Goal: Communication & Community: Answer question/provide support

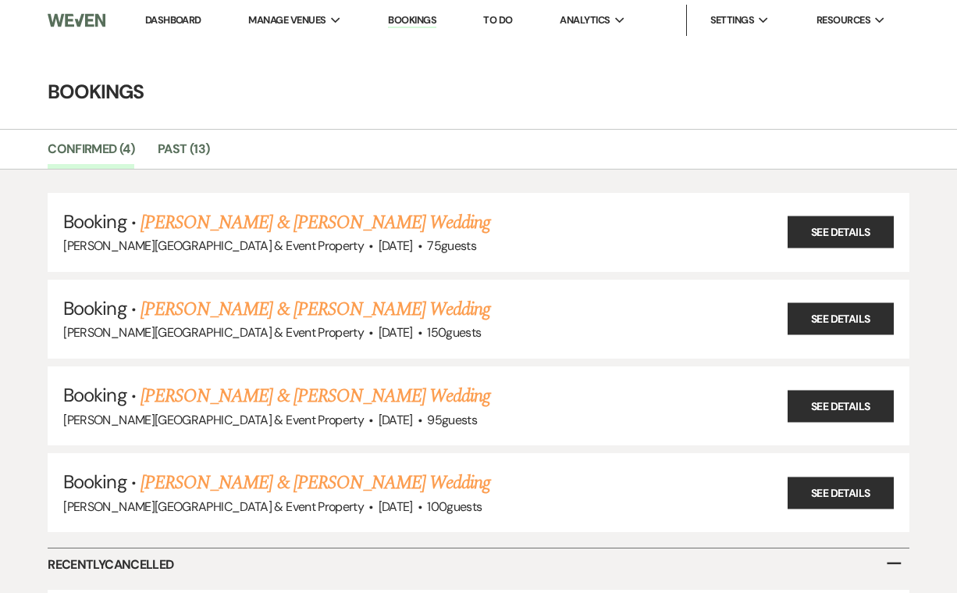
click at [74, 19] on img at bounding box center [77, 20] width 58 height 33
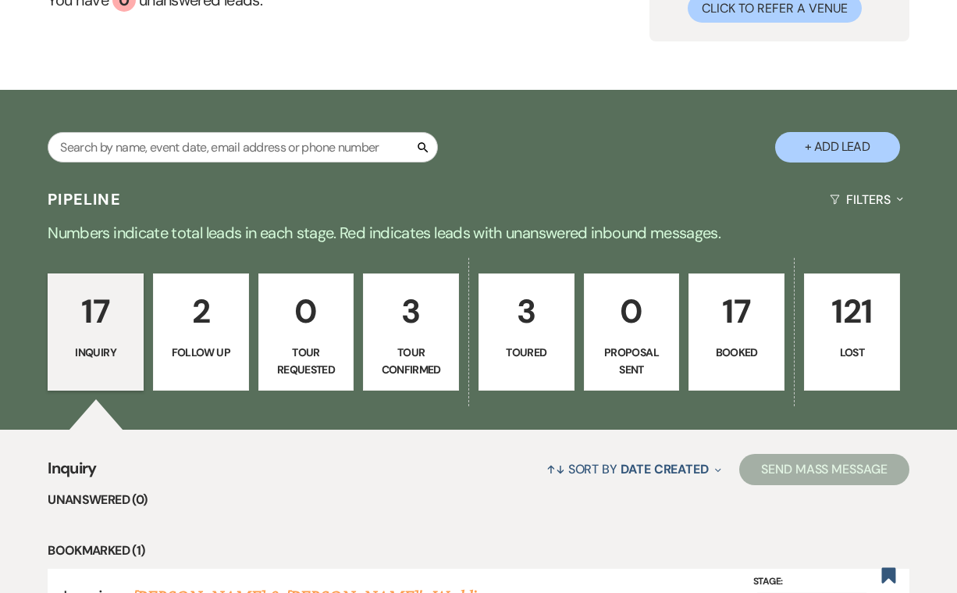
scroll to position [169, 0]
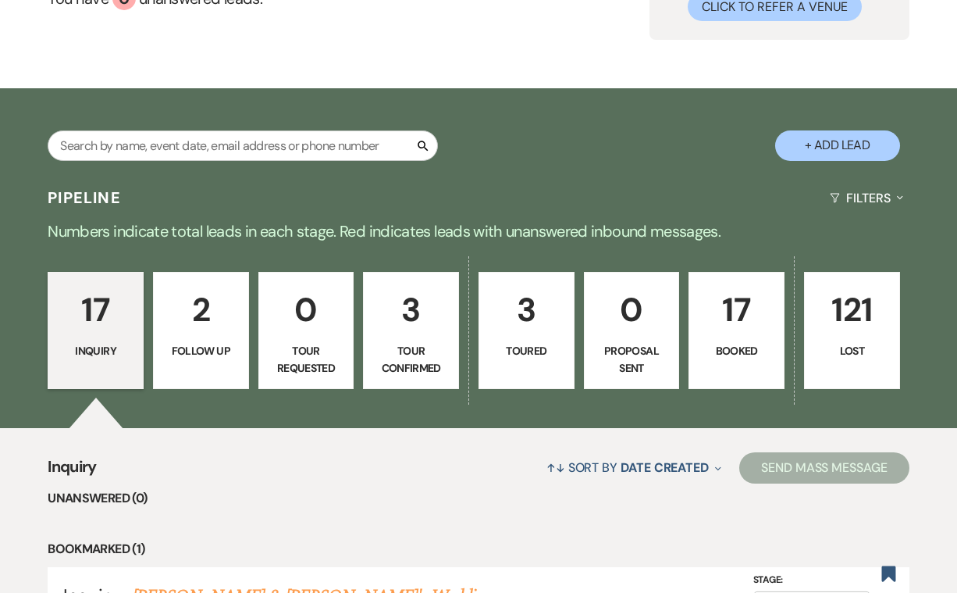
click at [417, 320] on p "3" at bounding box center [411, 309] width 76 height 52
select select "4"
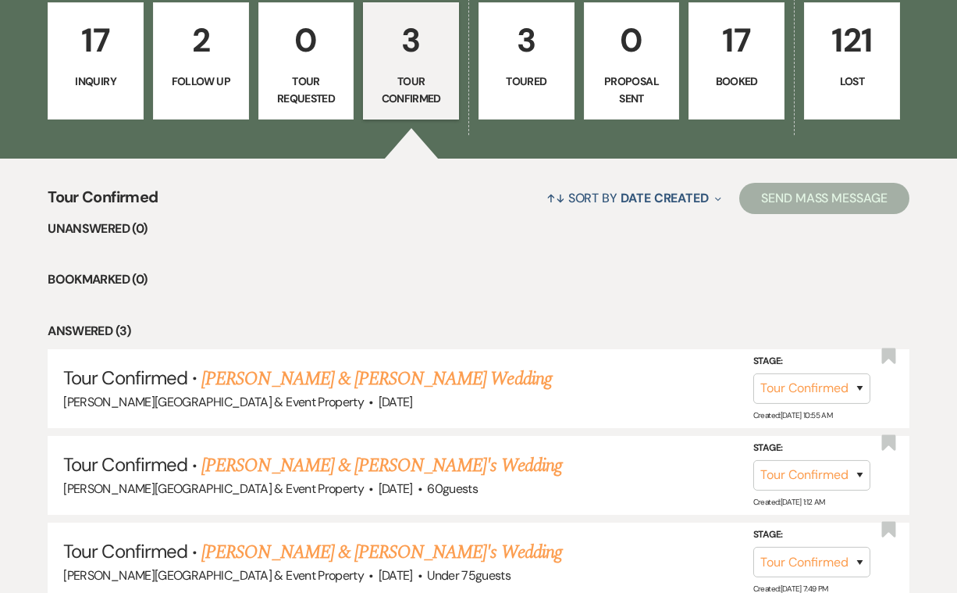
scroll to position [439, 0]
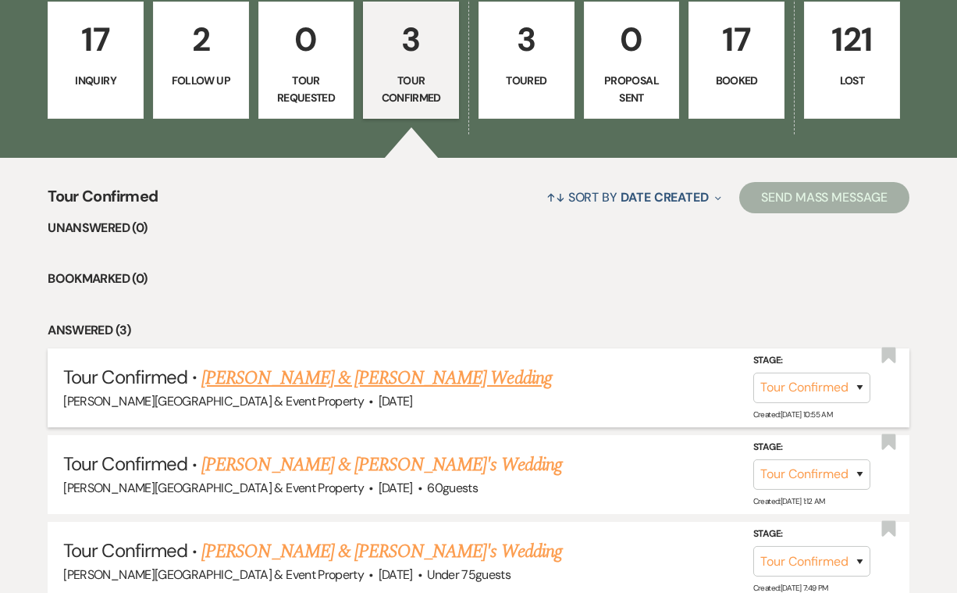
click at [408, 371] on link "Tracy Templeton Smith & Brian Thompson's Wedding" at bounding box center [376, 378] width 350 height 28
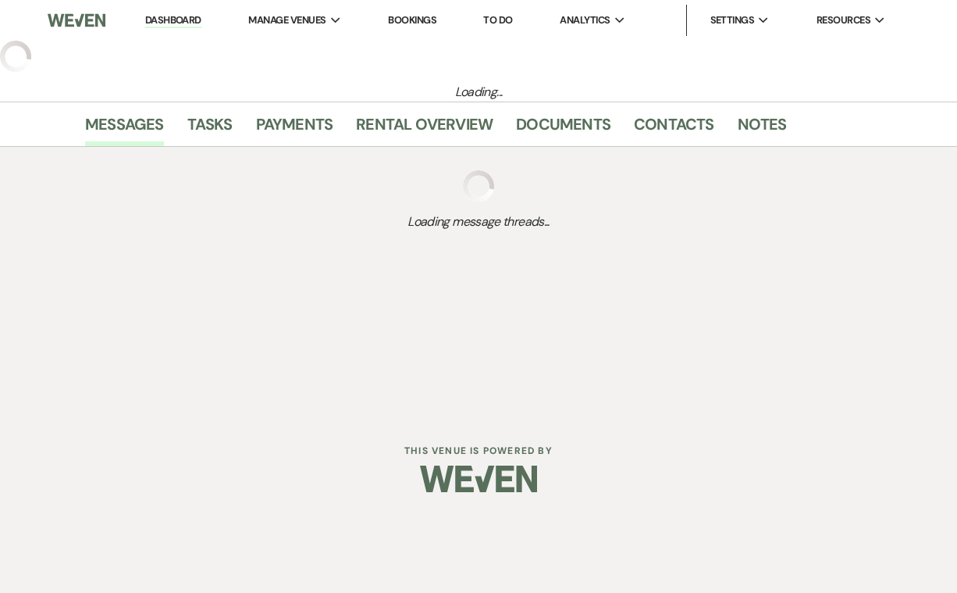
select select "4"
select select "14"
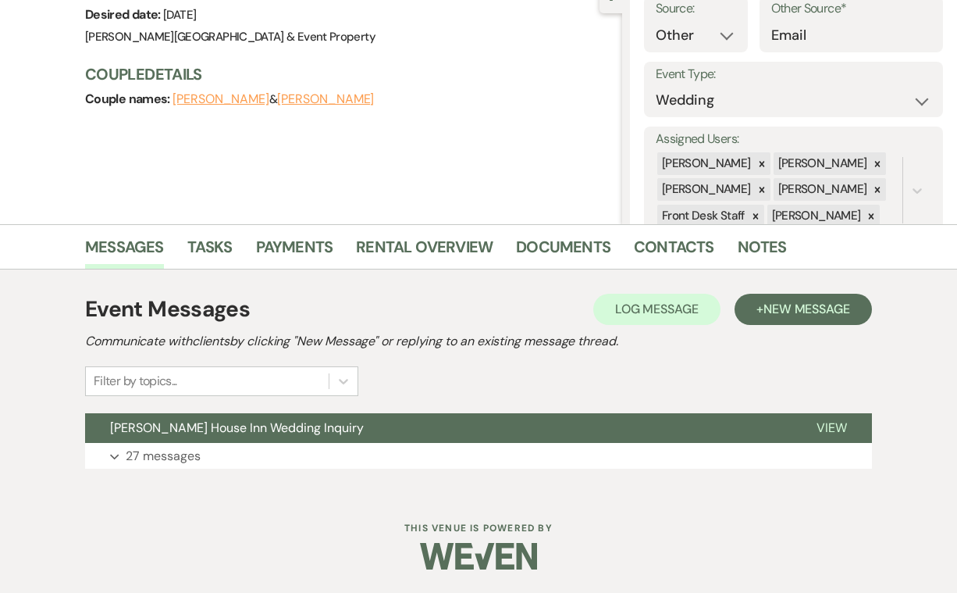
scroll to position [167, 0]
click at [166, 460] on p "27 messages" at bounding box center [163, 457] width 75 height 20
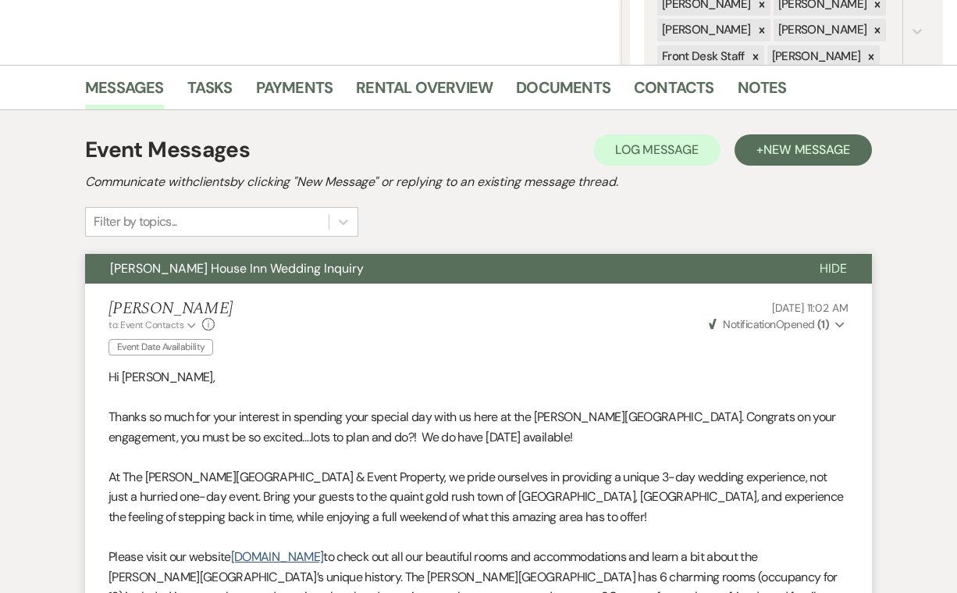
scroll to position [329, 0]
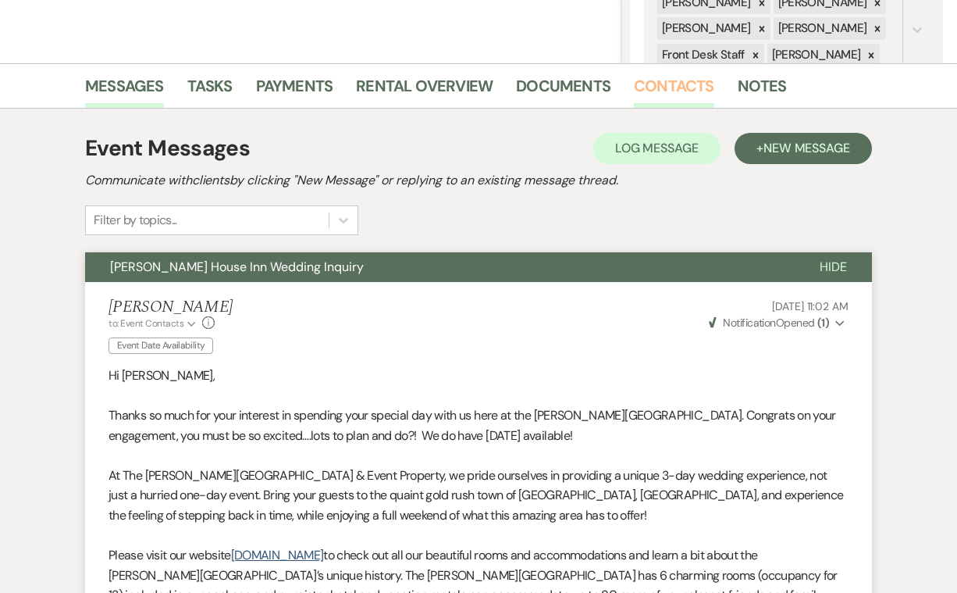
click at [678, 87] on link "Contacts" at bounding box center [674, 90] width 80 height 34
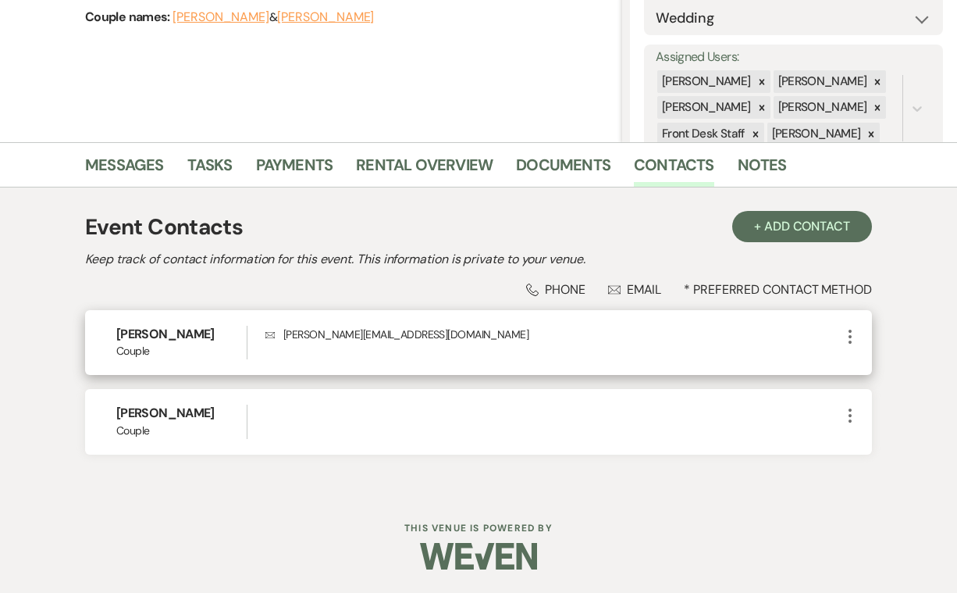
scroll to position [266, 0]
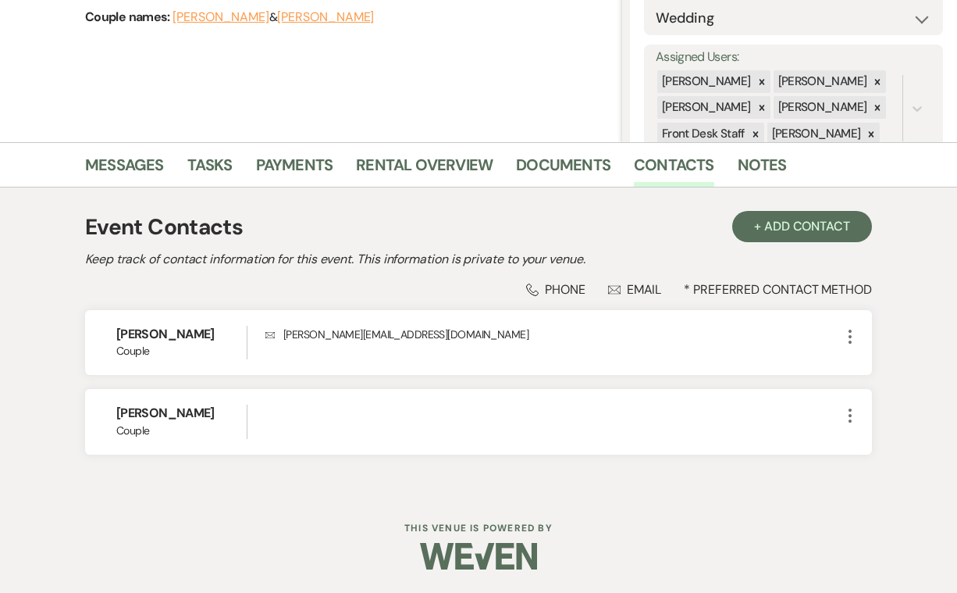
click at [562, 281] on div "Phone Phone" at bounding box center [555, 289] width 59 height 16
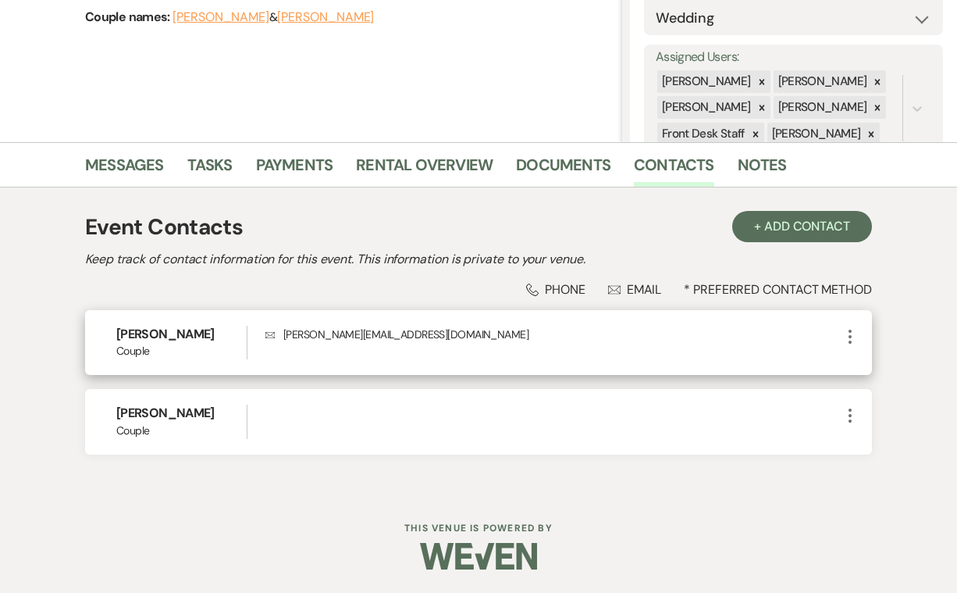
click at [269, 330] on icon "Envelope" at bounding box center [270, 335] width 9 height 11
click at [852, 327] on icon "More" at bounding box center [850, 336] width 19 height 19
click at [604, 359] on div "Envelope tracy.templetonsmith@gmail.com" at bounding box center [554, 343] width 576 height 34
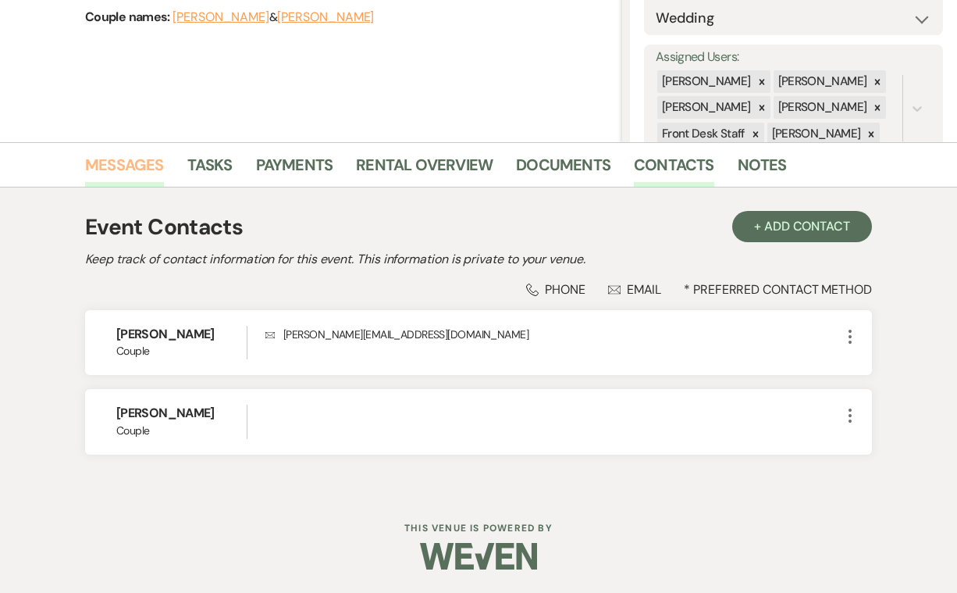
click at [112, 152] on link "Messages" at bounding box center [124, 169] width 79 height 34
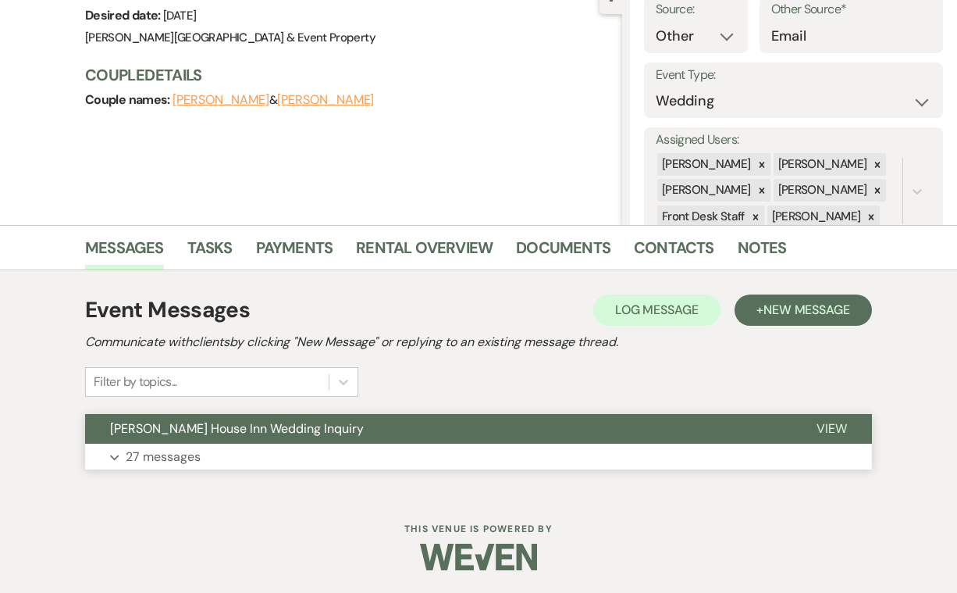
click at [152, 455] on p "27 messages" at bounding box center [163, 457] width 75 height 20
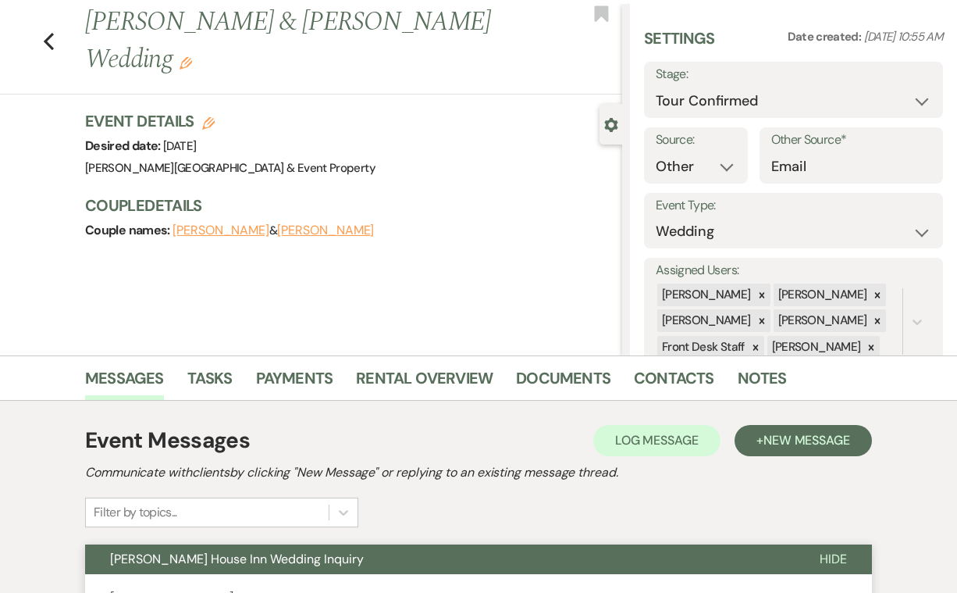
scroll to position [0, 0]
click at [48, 40] on icon "Previous" at bounding box center [49, 41] width 12 height 19
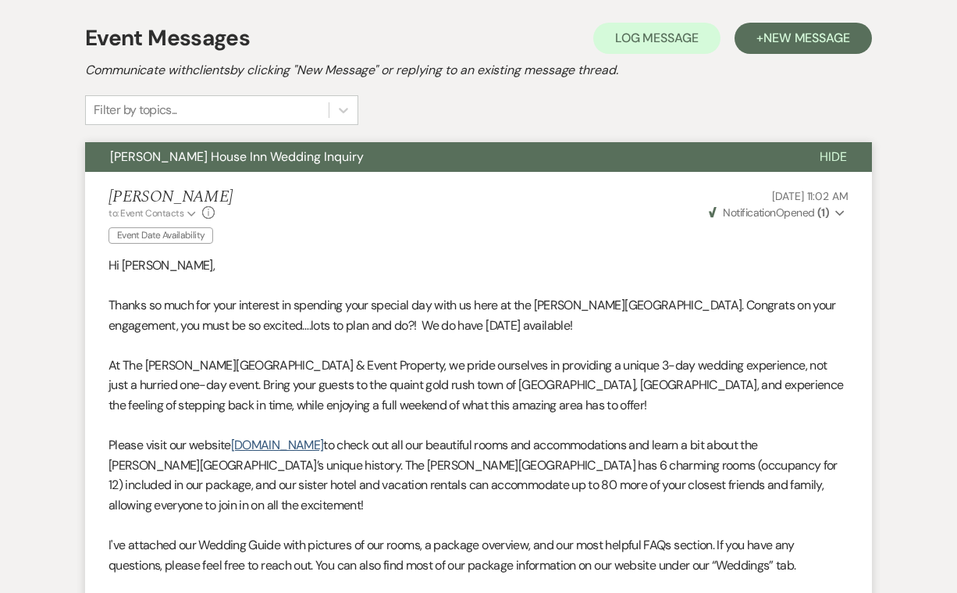
select select "4"
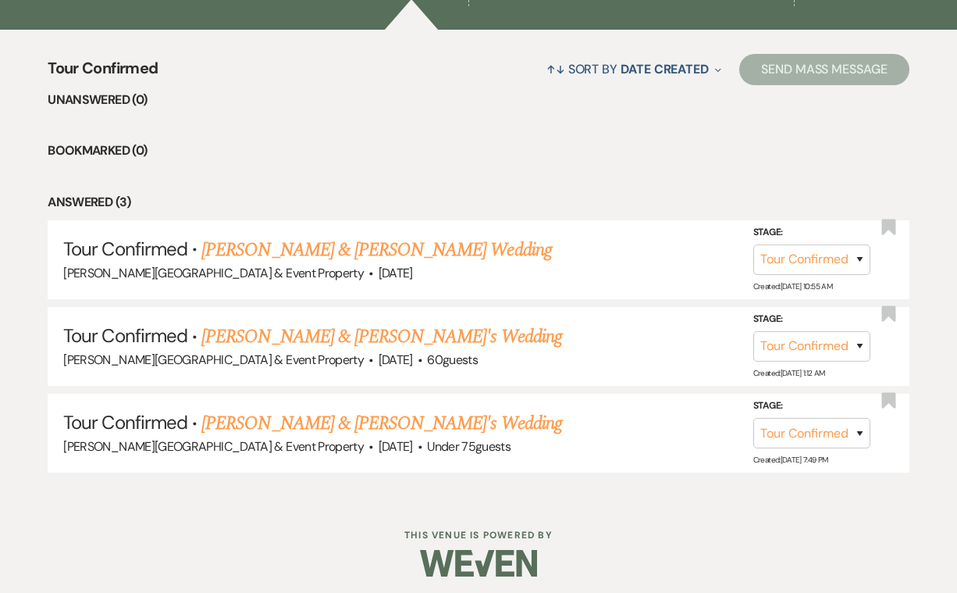
scroll to position [566, 0]
click at [330, 338] on link "Emme Gumm & Fiance's Wedding" at bounding box center [381, 337] width 361 height 28
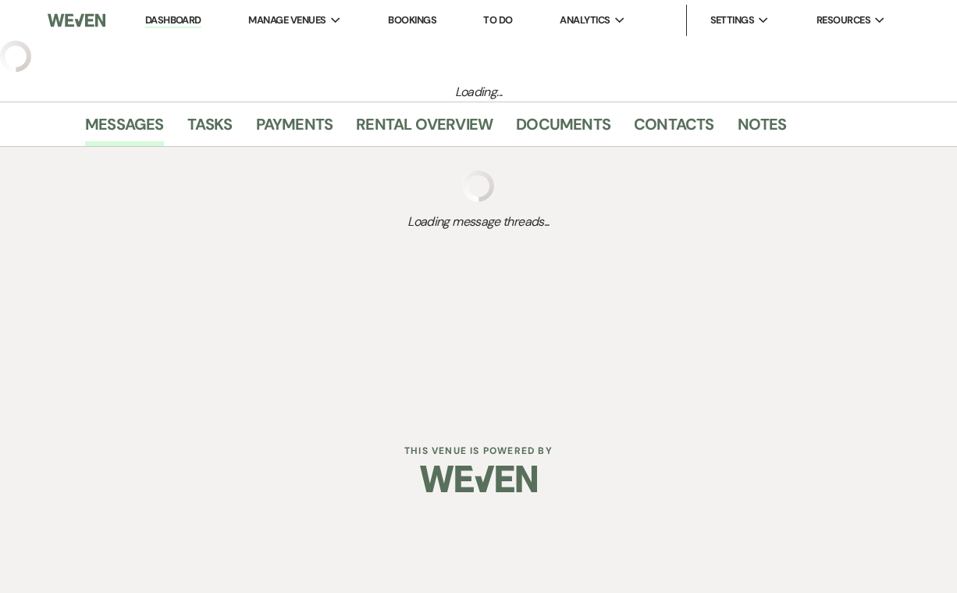
select select "4"
select select "22"
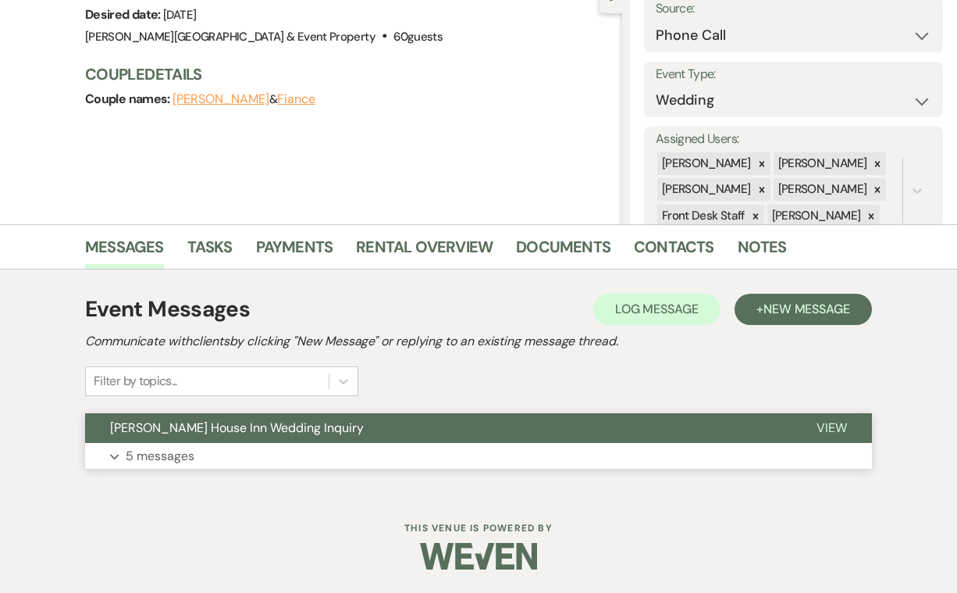
scroll to position [167, 0]
click at [147, 458] on p "5 messages" at bounding box center [160, 457] width 69 height 20
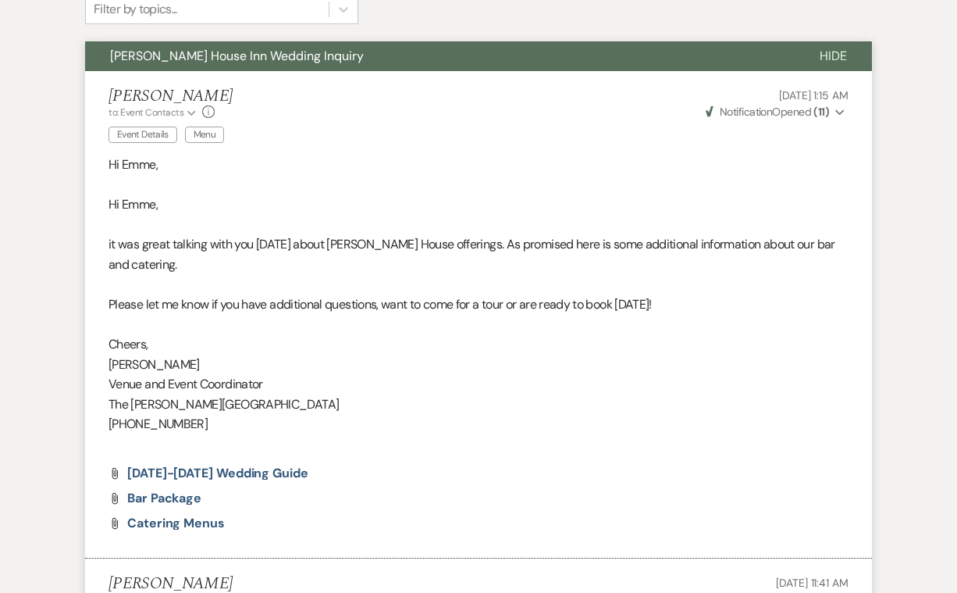
scroll to position [537, 0]
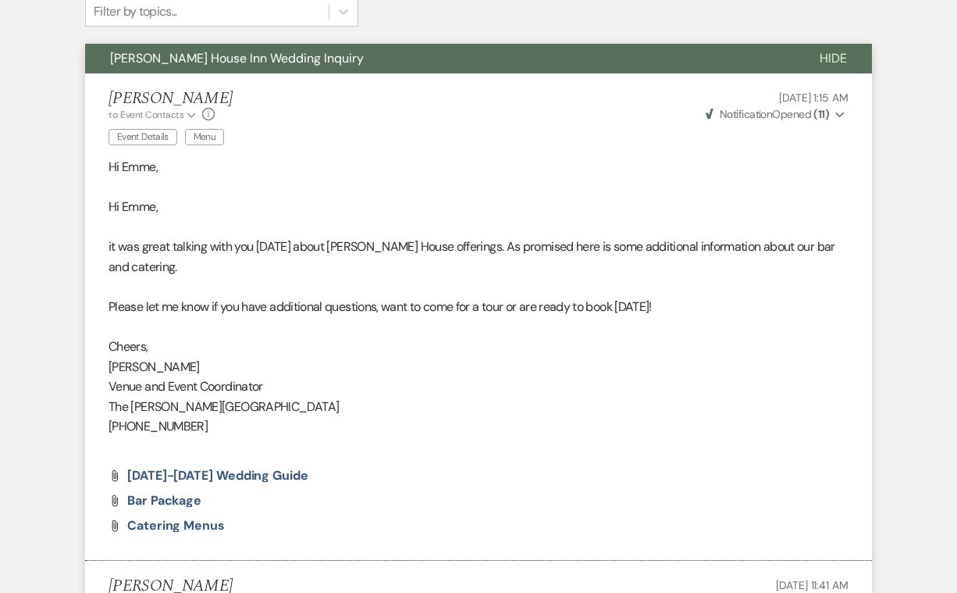
scroll to position [566, 0]
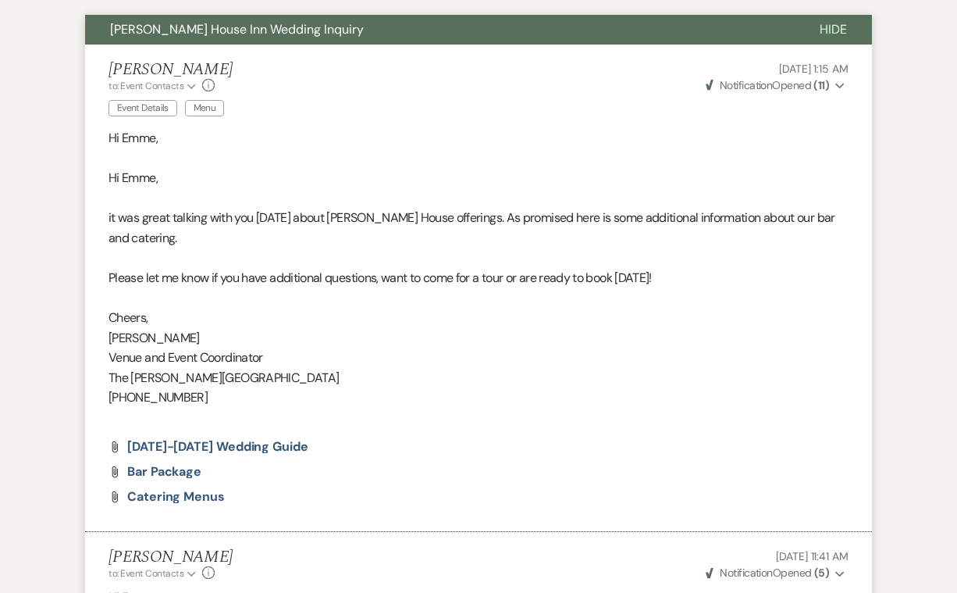
select select "4"
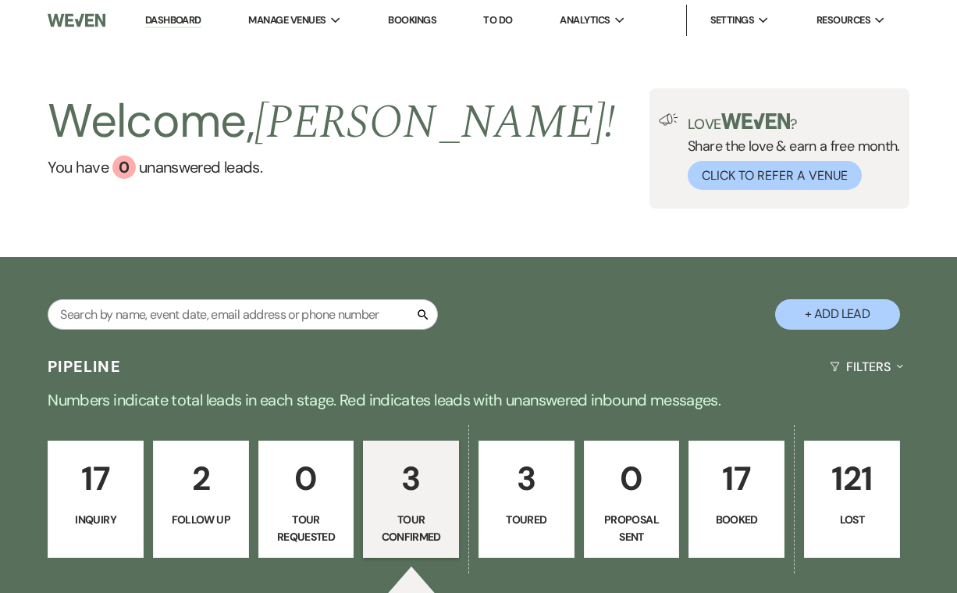
scroll to position [0, 0]
click at [74, 469] on p "17" at bounding box center [96, 478] width 76 height 52
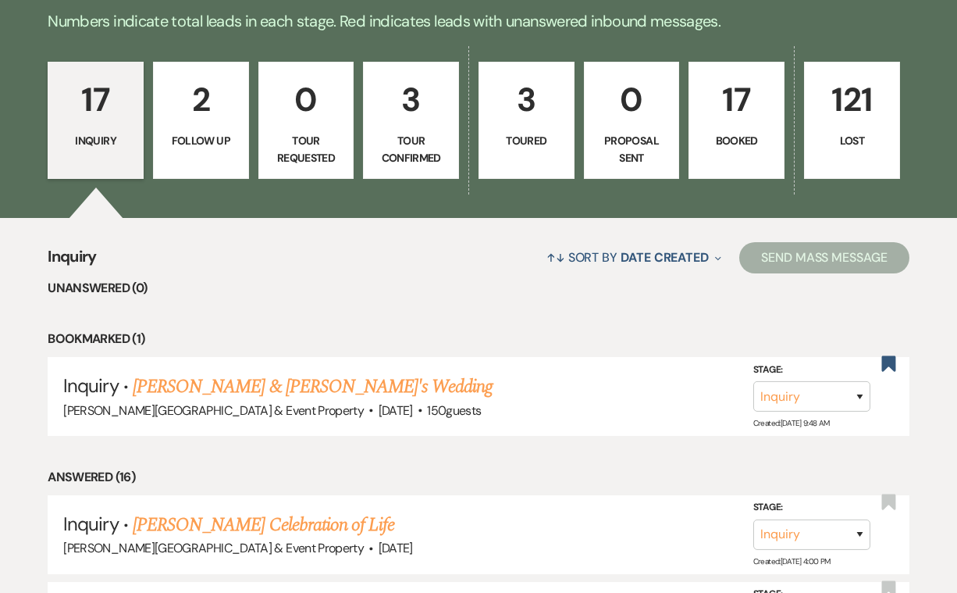
scroll to position [380, 0]
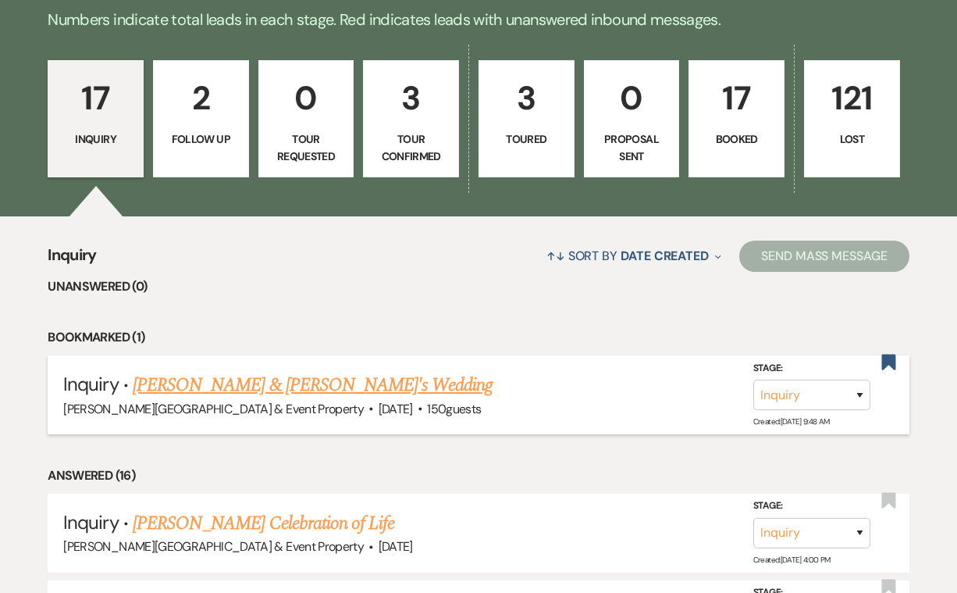
click at [316, 381] on link "Michael Bower & Fiance's Wedding" at bounding box center [313, 385] width 361 height 28
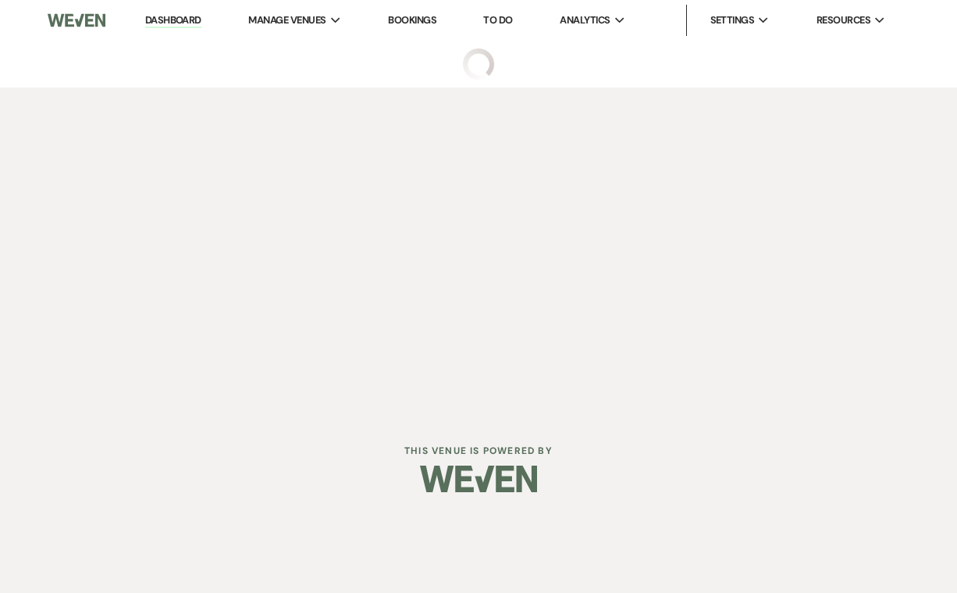
select select "5"
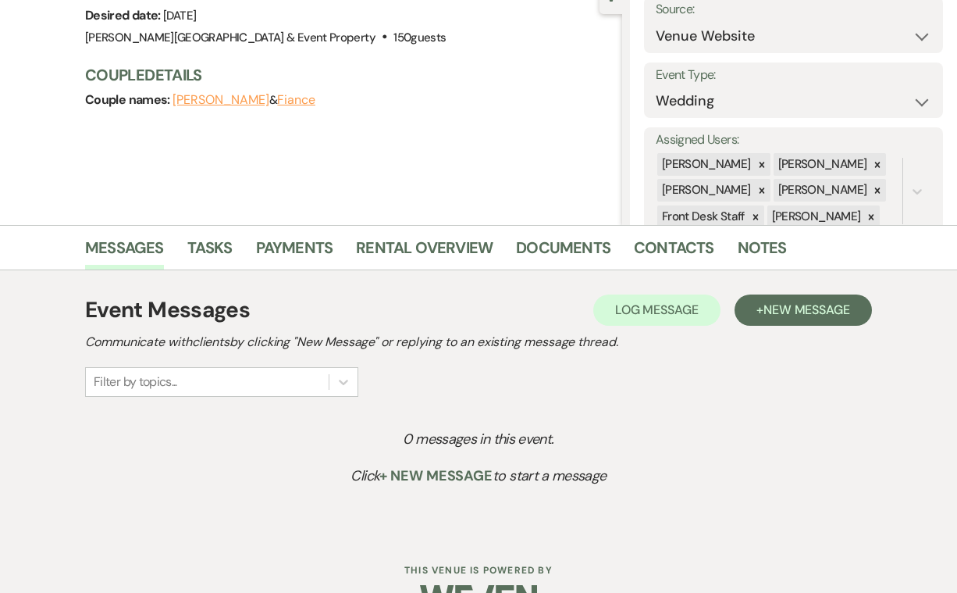
scroll to position [169, 0]
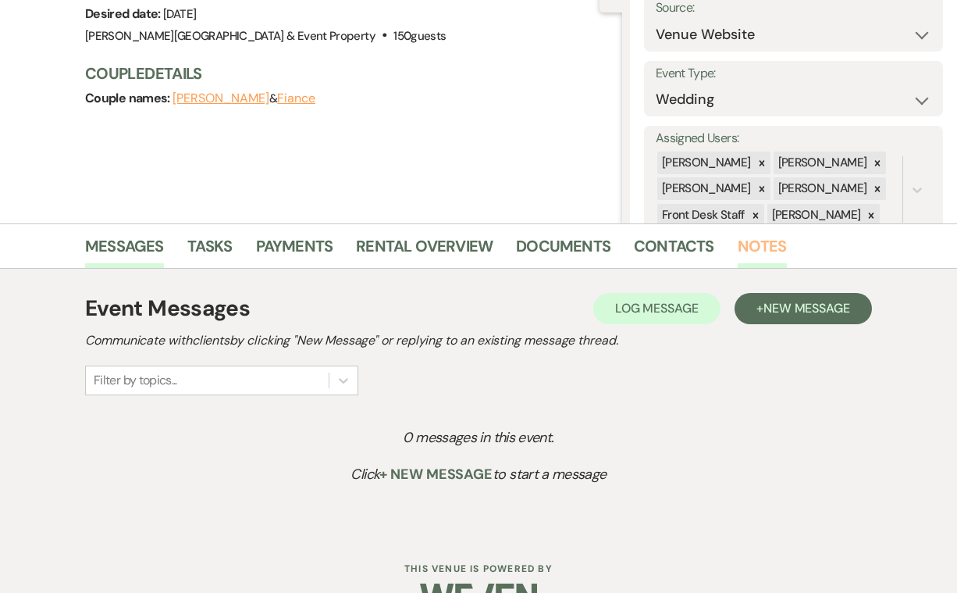
click at [754, 245] on link "Notes" at bounding box center [762, 251] width 49 height 34
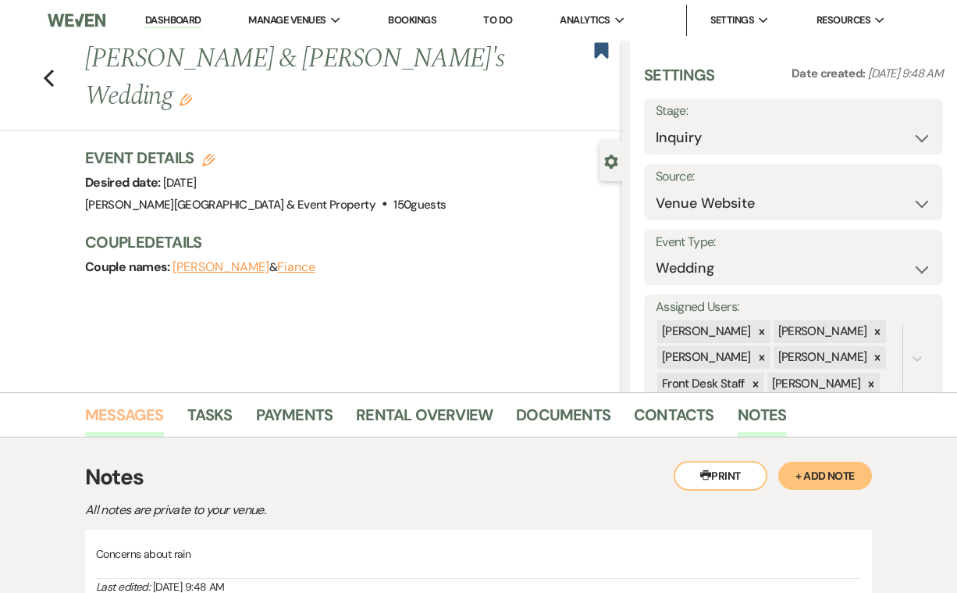
click at [130, 414] on link "Messages" at bounding box center [124, 419] width 79 height 34
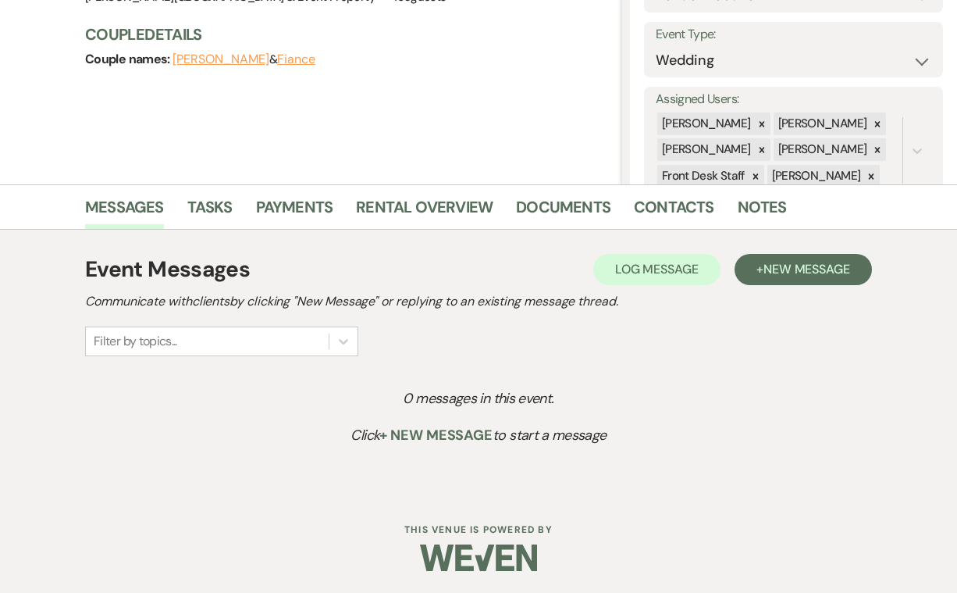
scroll to position [207, 0]
click at [755, 211] on link "Notes" at bounding box center [762, 212] width 49 height 34
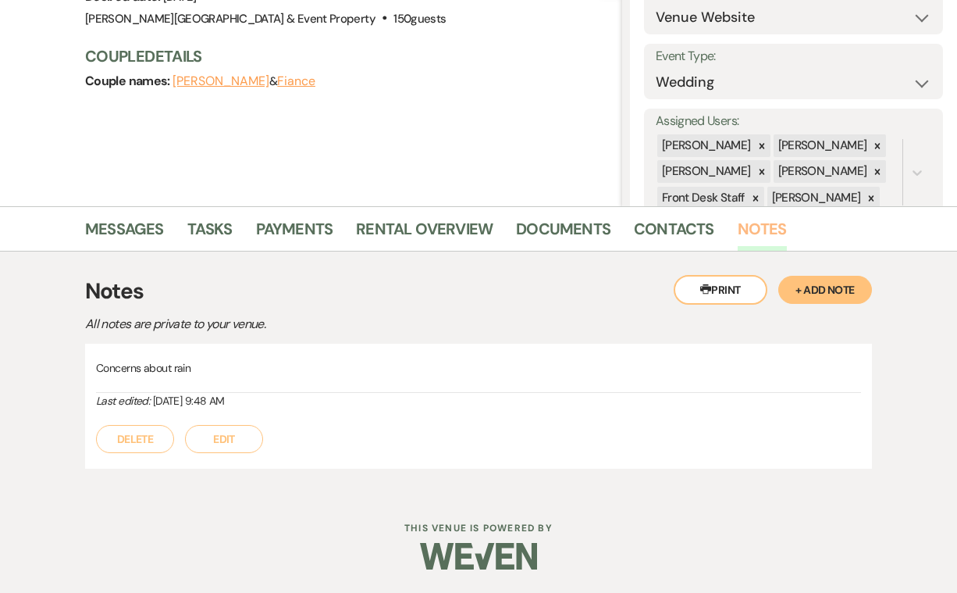
scroll to position [184, 0]
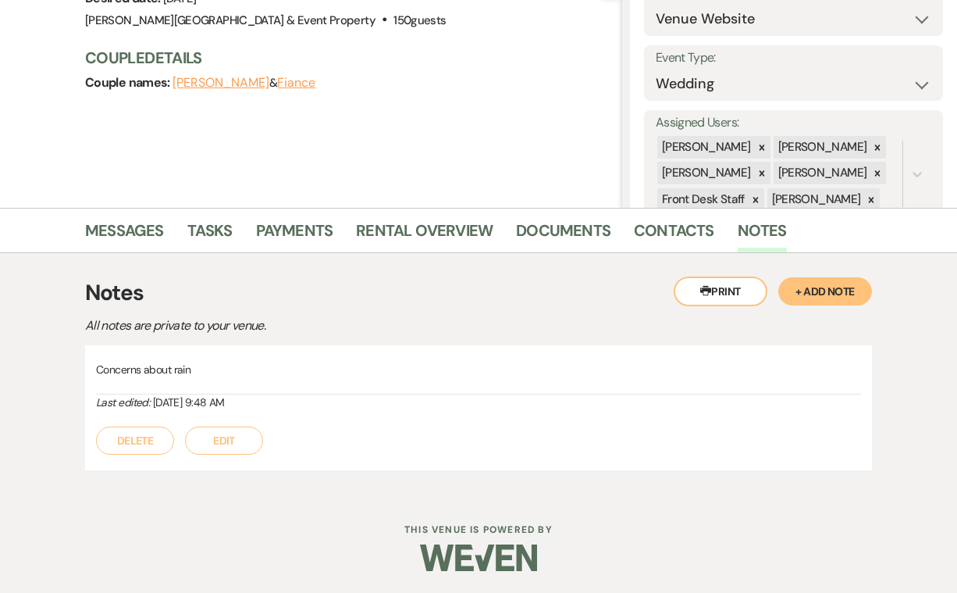
click at [829, 292] on button "+ Add Note" at bounding box center [826, 291] width 94 height 28
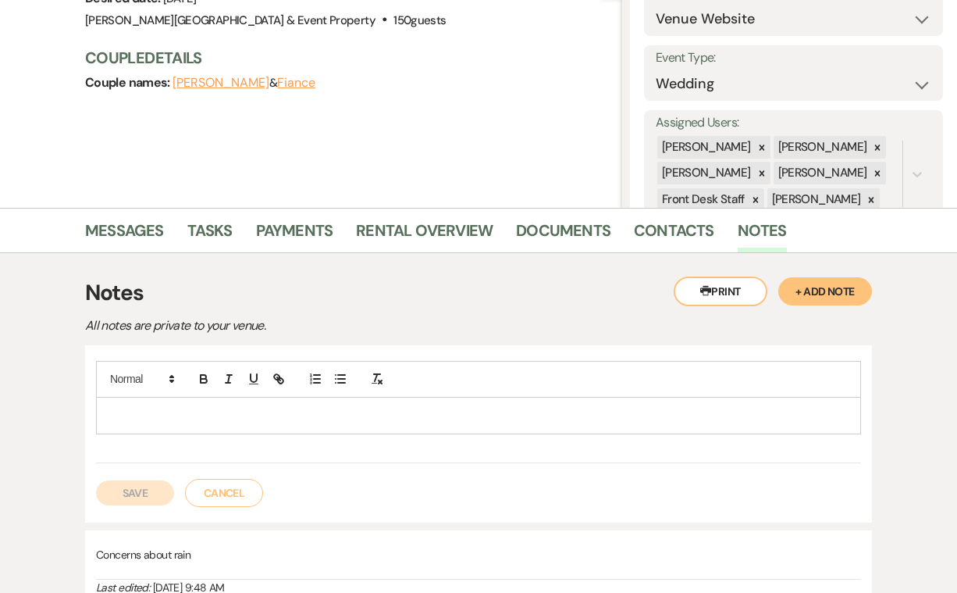
click at [126, 411] on p at bounding box center [479, 415] width 740 height 17
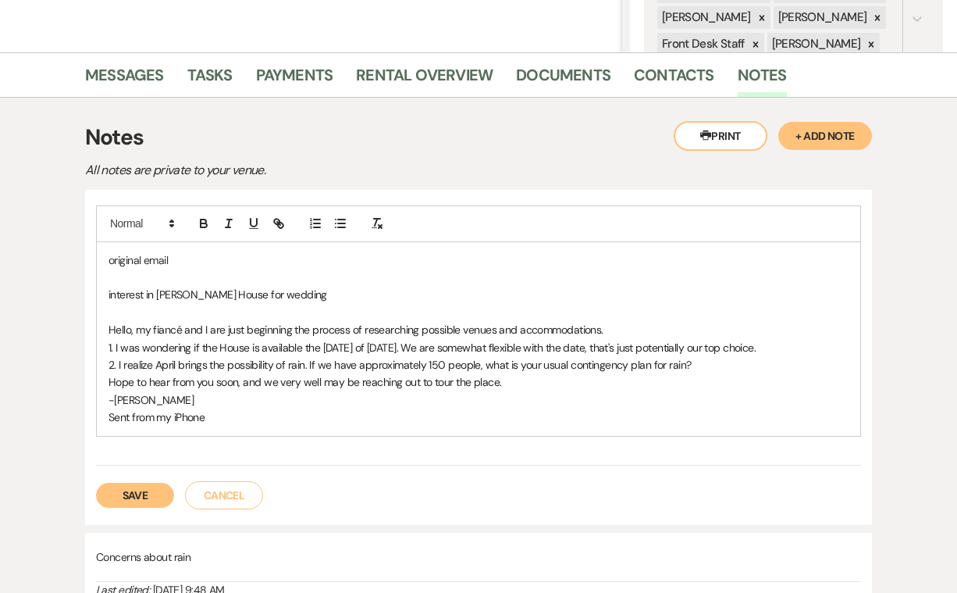
scroll to position [338, 0]
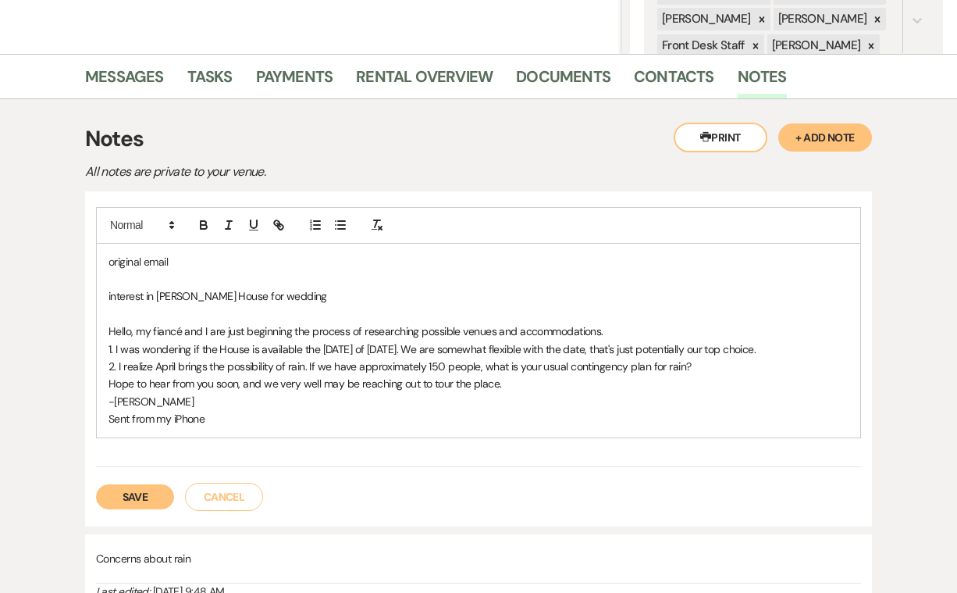
click at [137, 492] on button "Save" at bounding box center [135, 496] width 78 height 25
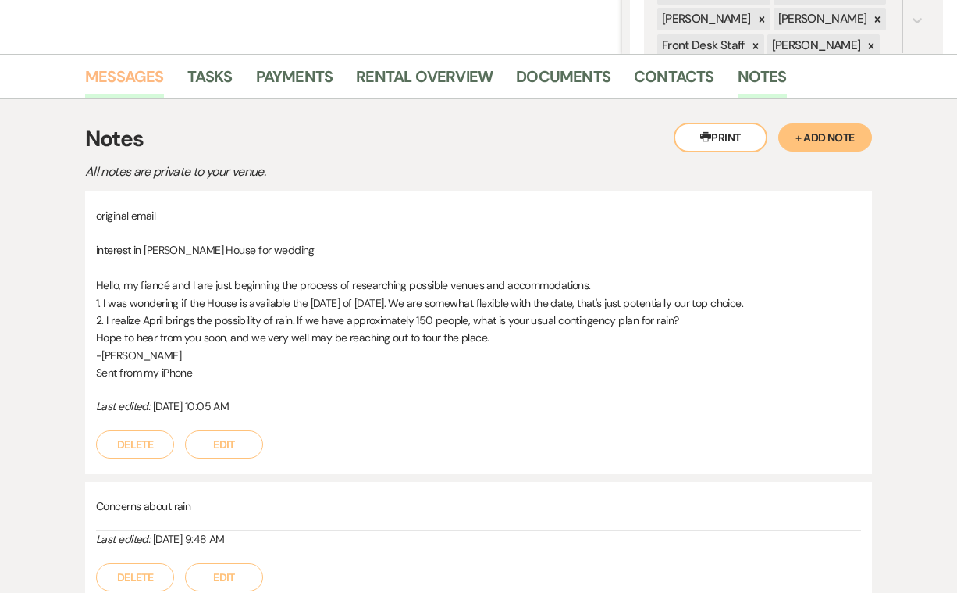
click at [123, 79] on link "Messages" at bounding box center [124, 81] width 79 height 34
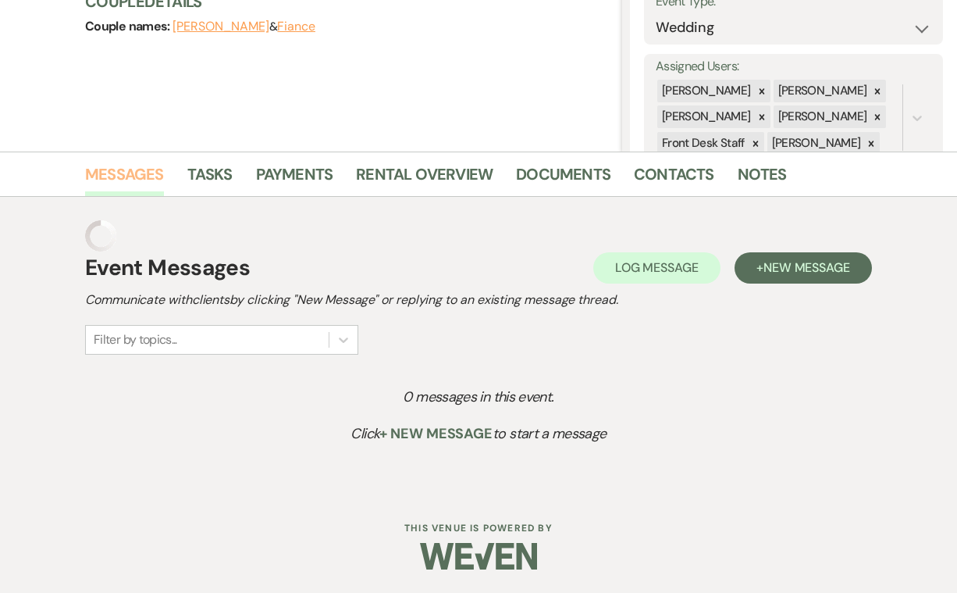
scroll to position [207, 0]
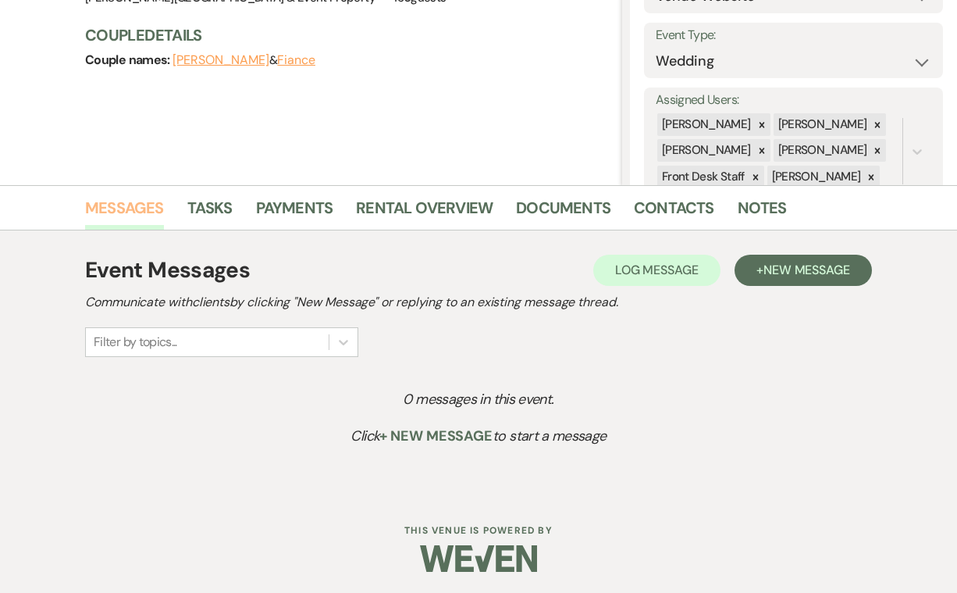
click at [128, 209] on link "Messages" at bounding box center [124, 212] width 79 height 34
click at [791, 266] on span "New Message" at bounding box center [807, 270] width 87 height 16
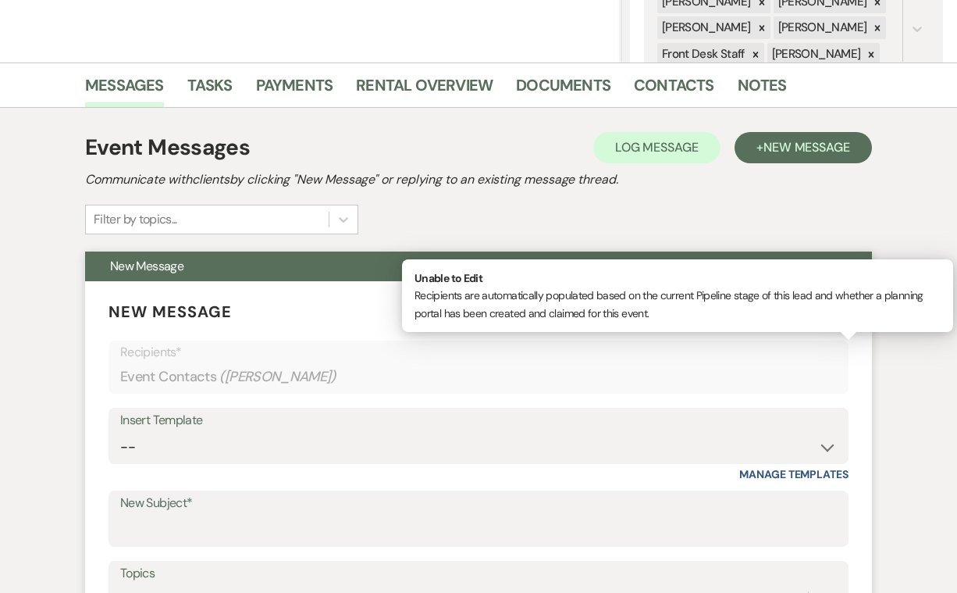
scroll to position [331, 0]
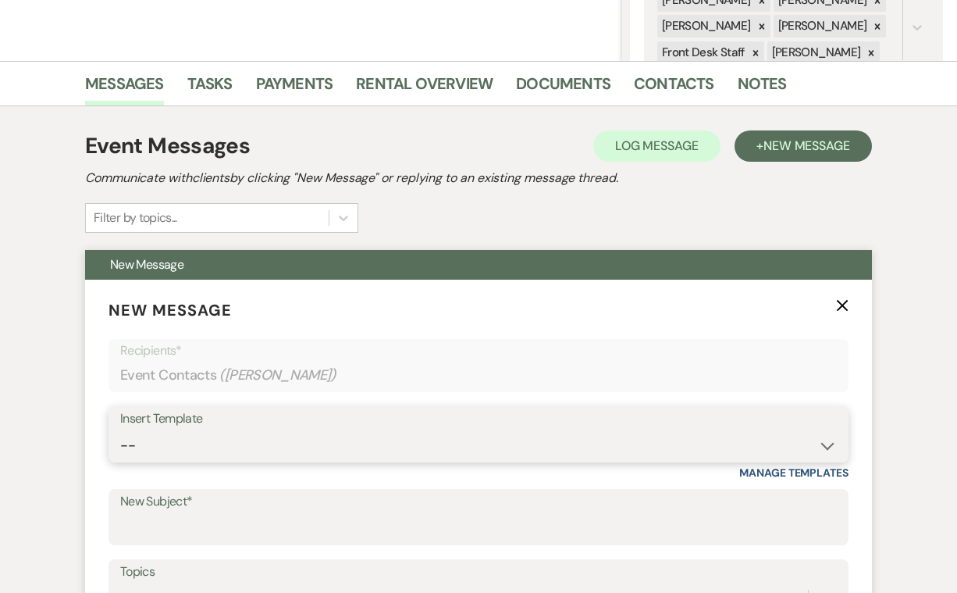
select select "2746"
type input "Dunbar House Inn Wedding Inquiry"
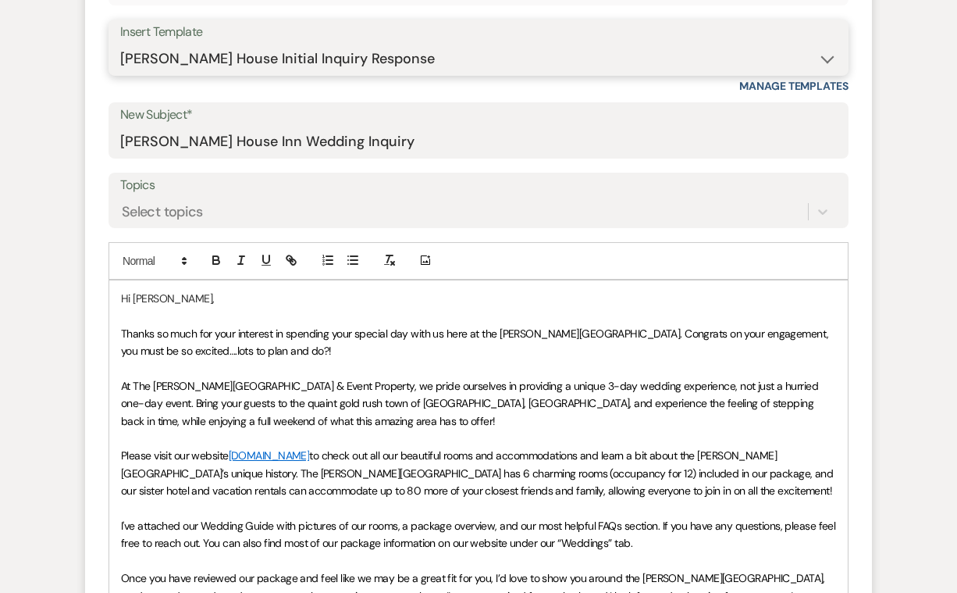
scroll to position [717, 0]
click at [727, 332] on span "Thanks so much for your interest in spending your special day with us here at t…" at bounding box center [476, 342] width 711 height 31
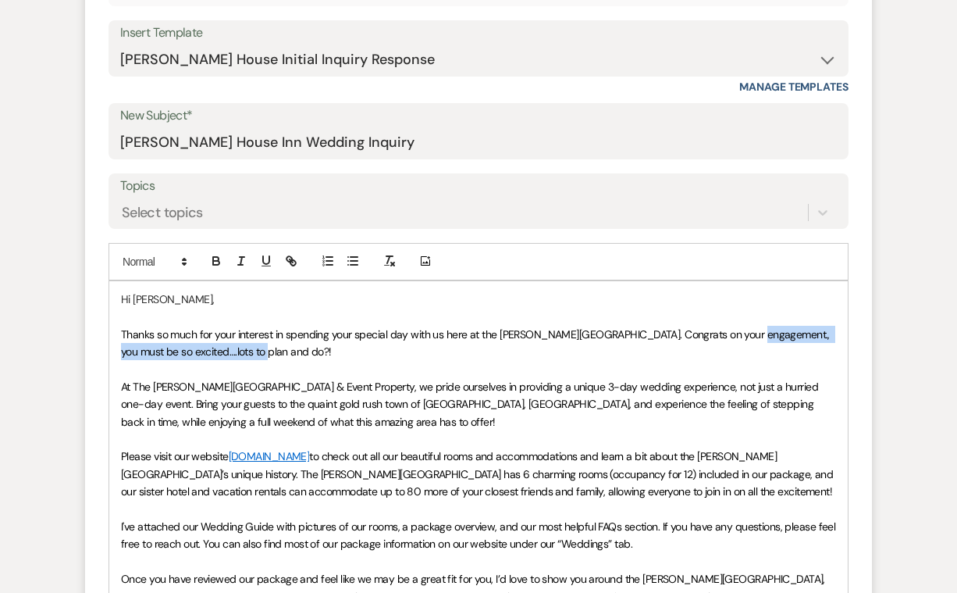
drag, startPoint x: 736, startPoint y: 330, endPoint x: 741, endPoint y: 343, distance: 14.4
click at [741, 343] on p "Thanks so much for your interest in spending your special day with us here at t…" at bounding box center [478, 343] width 715 height 35
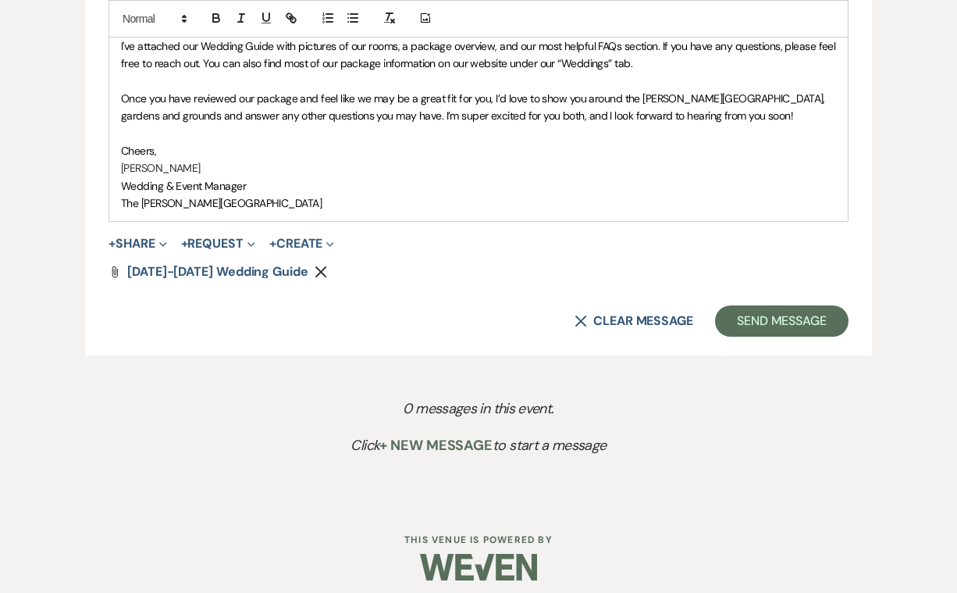
scroll to position [1179, 0]
click at [176, 160] on p "Paula Riggs" at bounding box center [478, 168] width 715 height 17
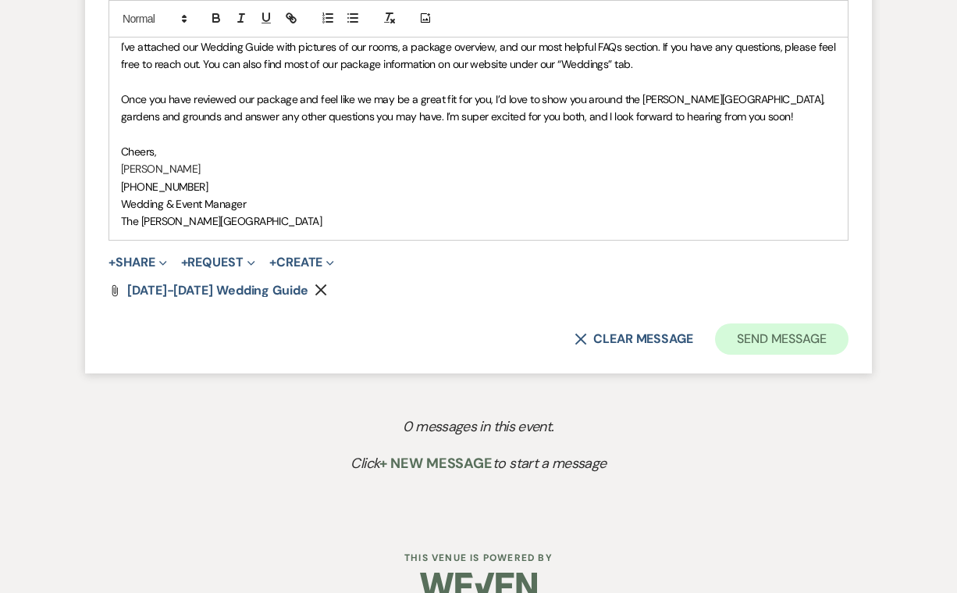
click at [761, 326] on button "Send Message" at bounding box center [782, 338] width 134 height 31
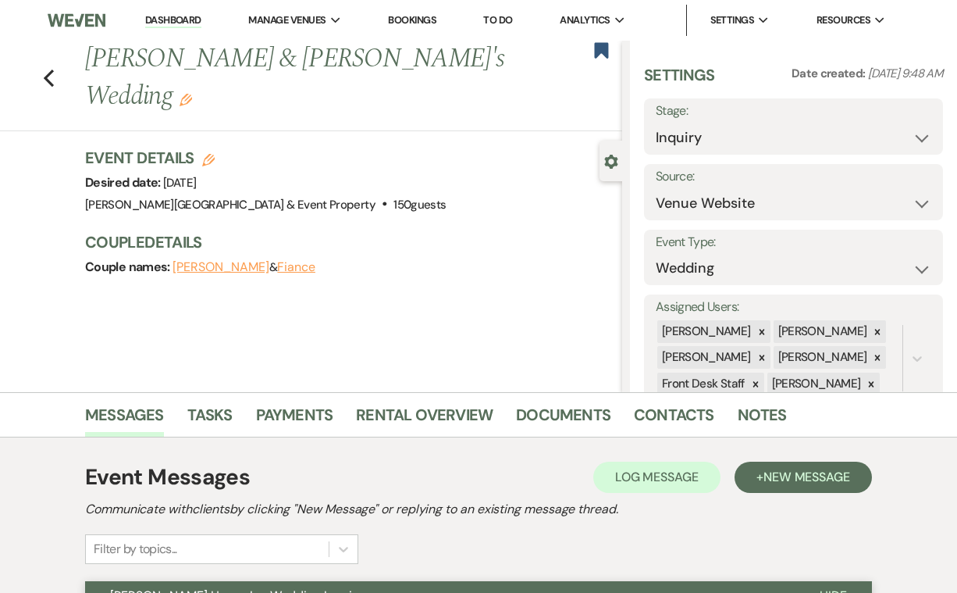
scroll to position [0, 0]
click at [47, 70] on use "button" at bounding box center [49, 78] width 10 height 17
